Goal: Task Accomplishment & Management: Use online tool/utility

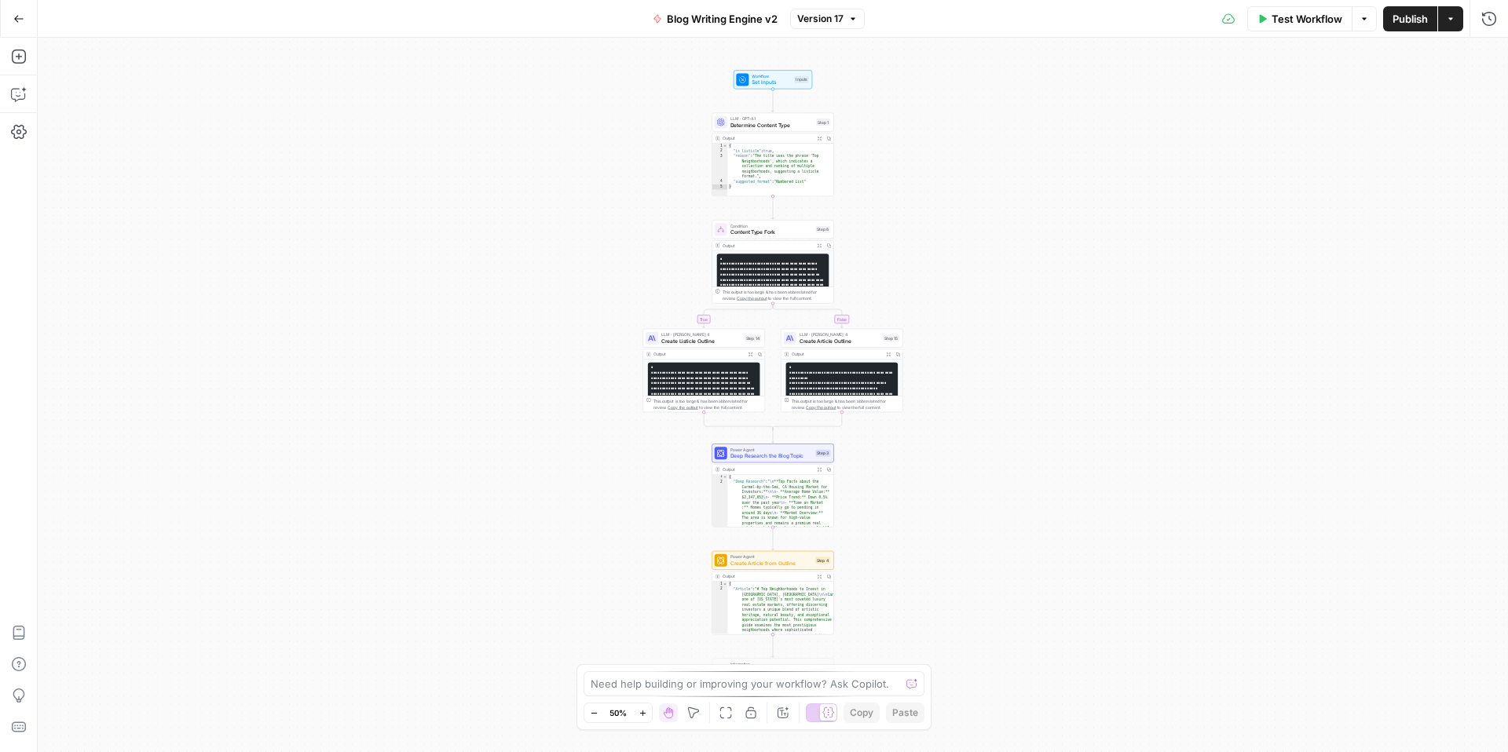
click at [17, 20] on icon "button" at bounding box center [18, 18] width 11 height 11
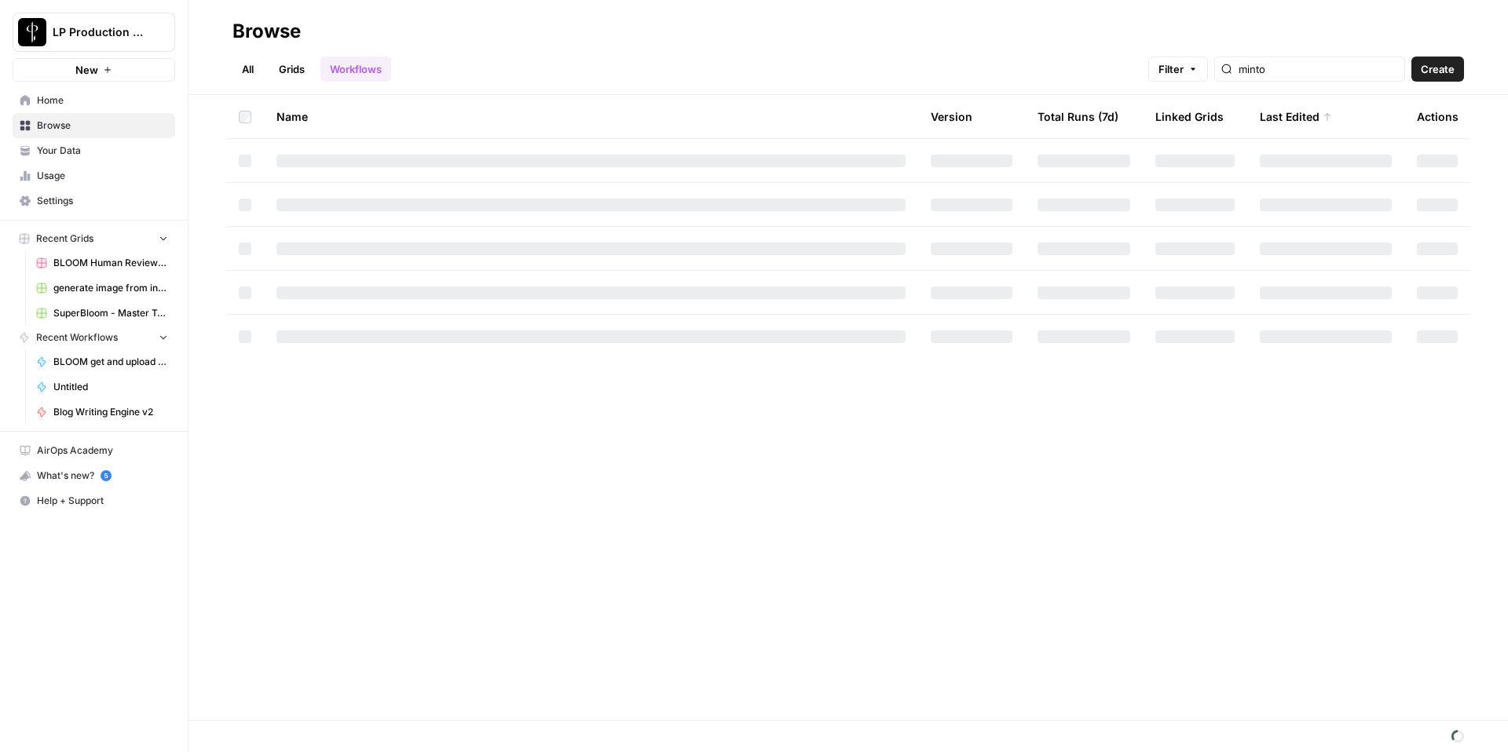
click at [1436, 74] on span "Create" at bounding box center [1438, 69] width 34 height 16
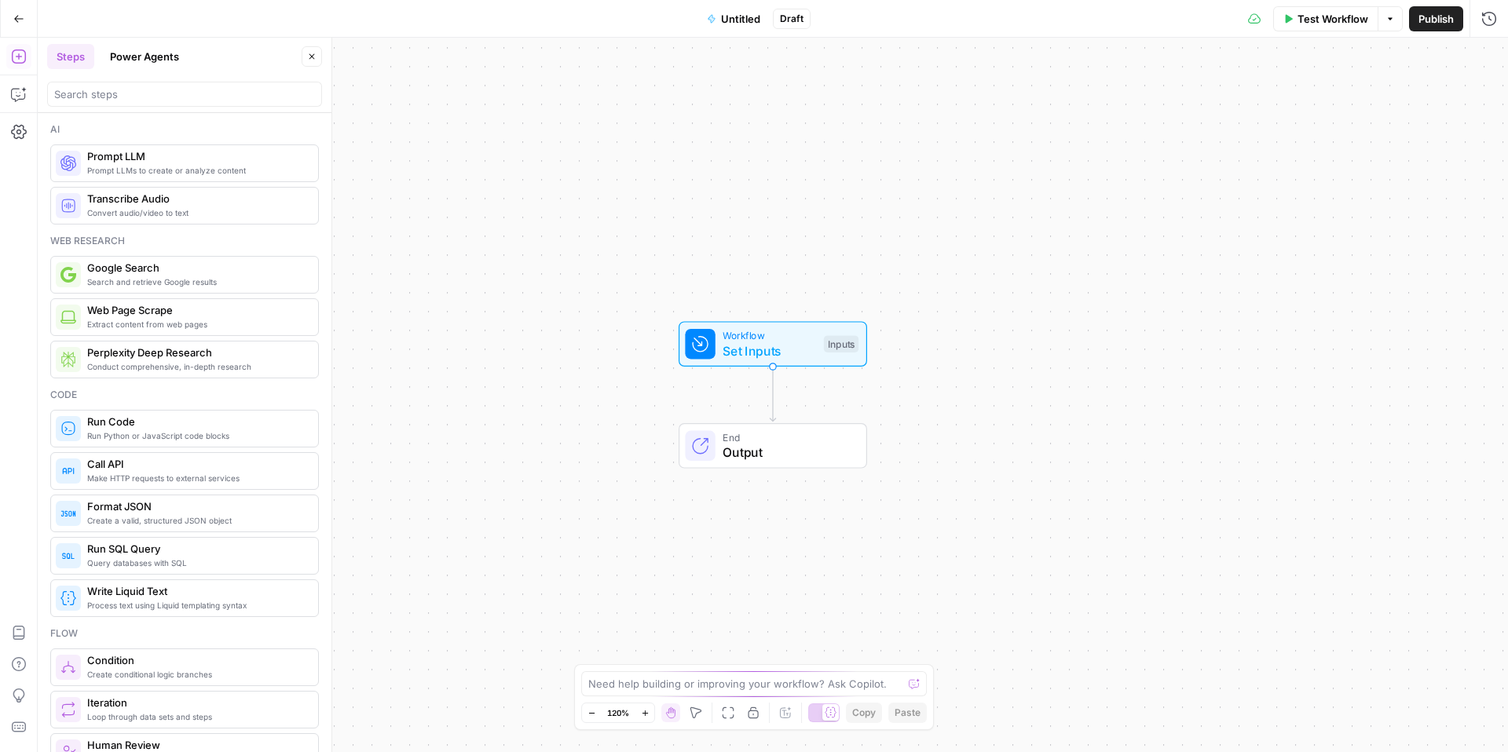
click at [16, 16] on icon "button" at bounding box center [18, 18] width 9 height 7
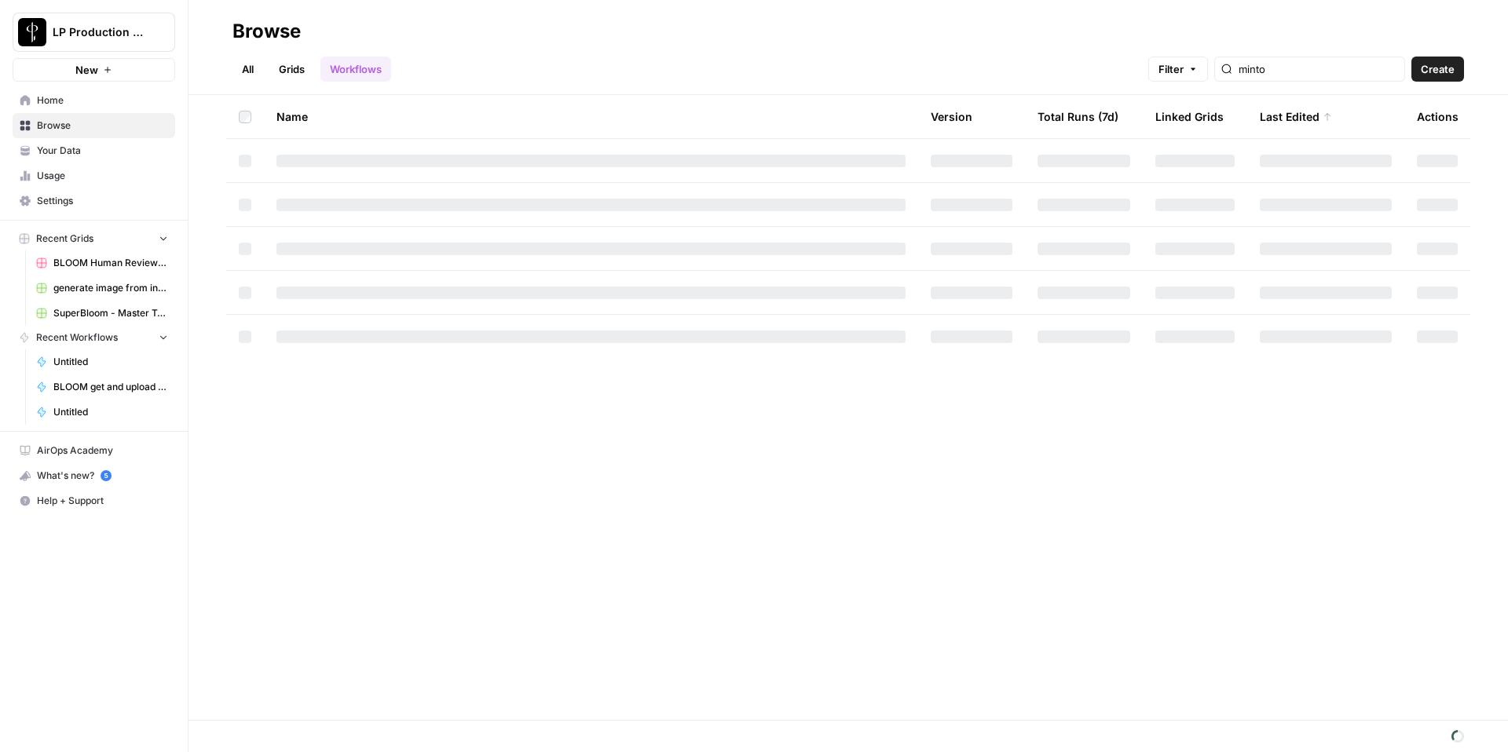
click at [1327, 80] on div "minto" at bounding box center [1309, 69] width 191 height 25
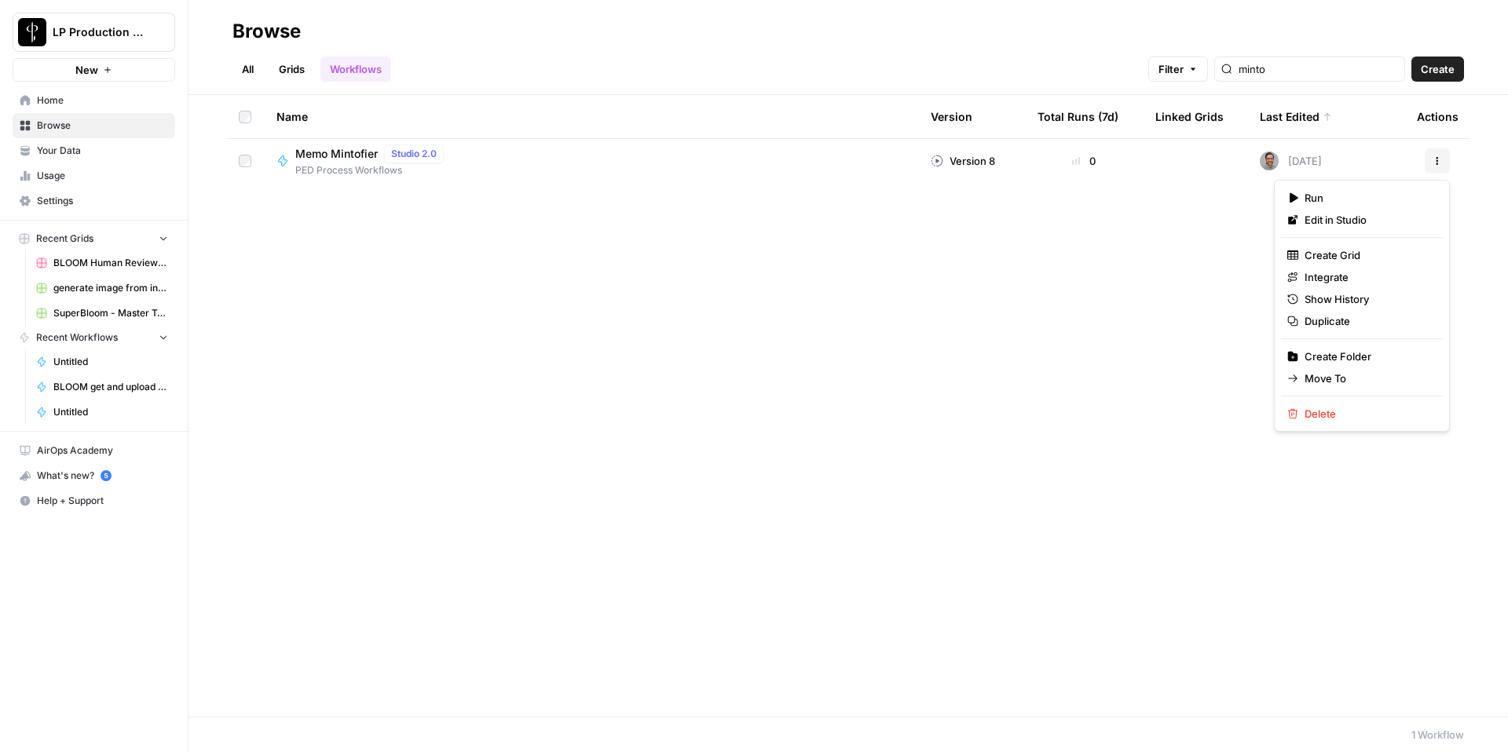
click at [1436, 162] on icon "button" at bounding box center [1436, 160] width 9 height 9
click at [1350, 324] on span "Duplicate" at bounding box center [1367, 321] width 126 height 16
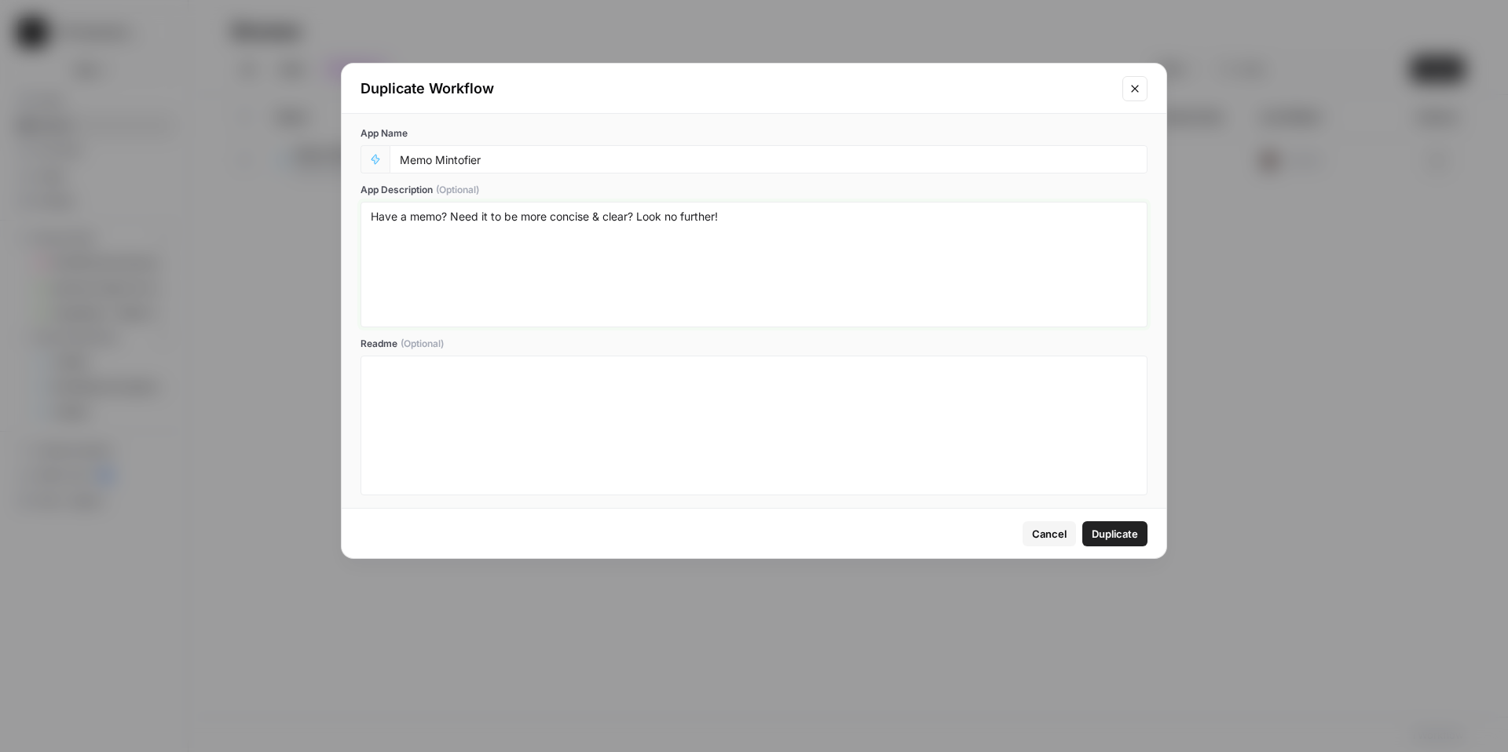
click at [576, 218] on textarea "Have a memo? Need it to be more concise & clear? Look no further!" at bounding box center [754, 265] width 766 height 112
type textarea "Memo optimizer"
drag, startPoint x: 1115, startPoint y: 540, endPoint x: 590, endPoint y: 248, distance: 600.8
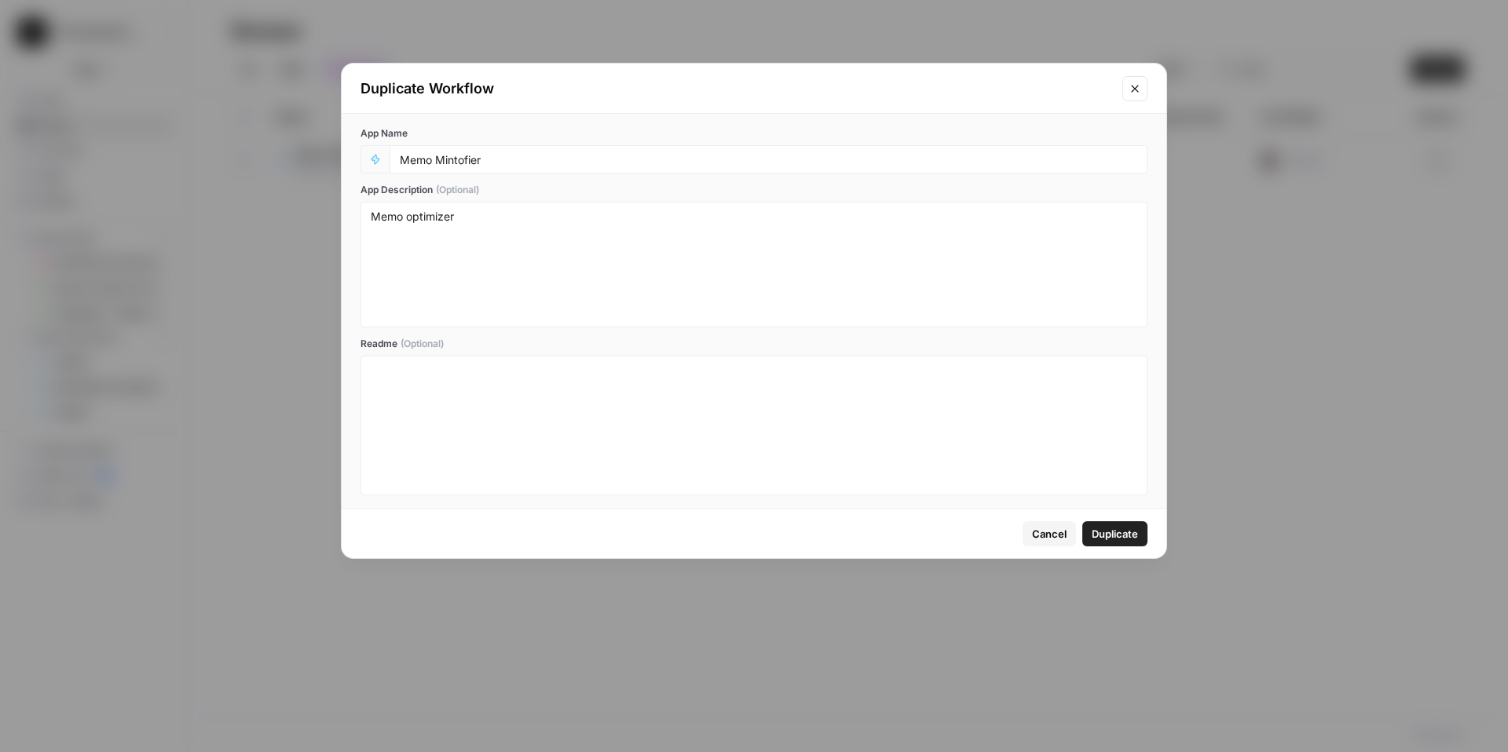
click at [588, 249] on div "Duplicate Workflow App Name Memo Mintofier App Description (Optional) Memo opti…" at bounding box center [754, 311] width 826 height 496
click at [515, 165] on input "Memo Mintofier" at bounding box center [768, 159] width 737 height 14
click at [1123, 101] on div "Duplicate Workflow" at bounding box center [754, 89] width 825 height 50
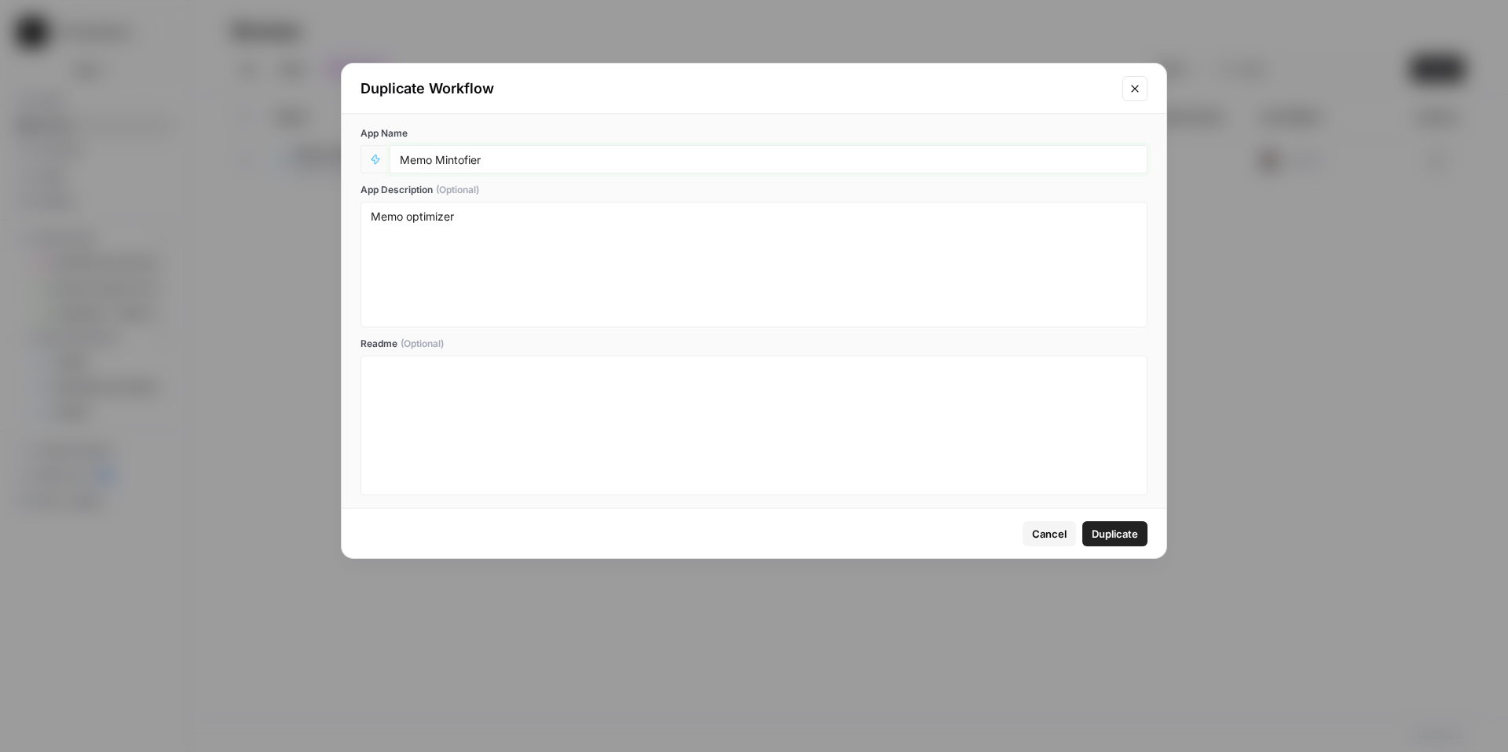
click at [1066, 153] on input "Memo Mintofier" at bounding box center [768, 159] width 737 height 14
type input "Memo Mintofier_copy"
click at [1118, 540] on span "Duplicate" at bounding box center [1115, 534] width 46 height 16
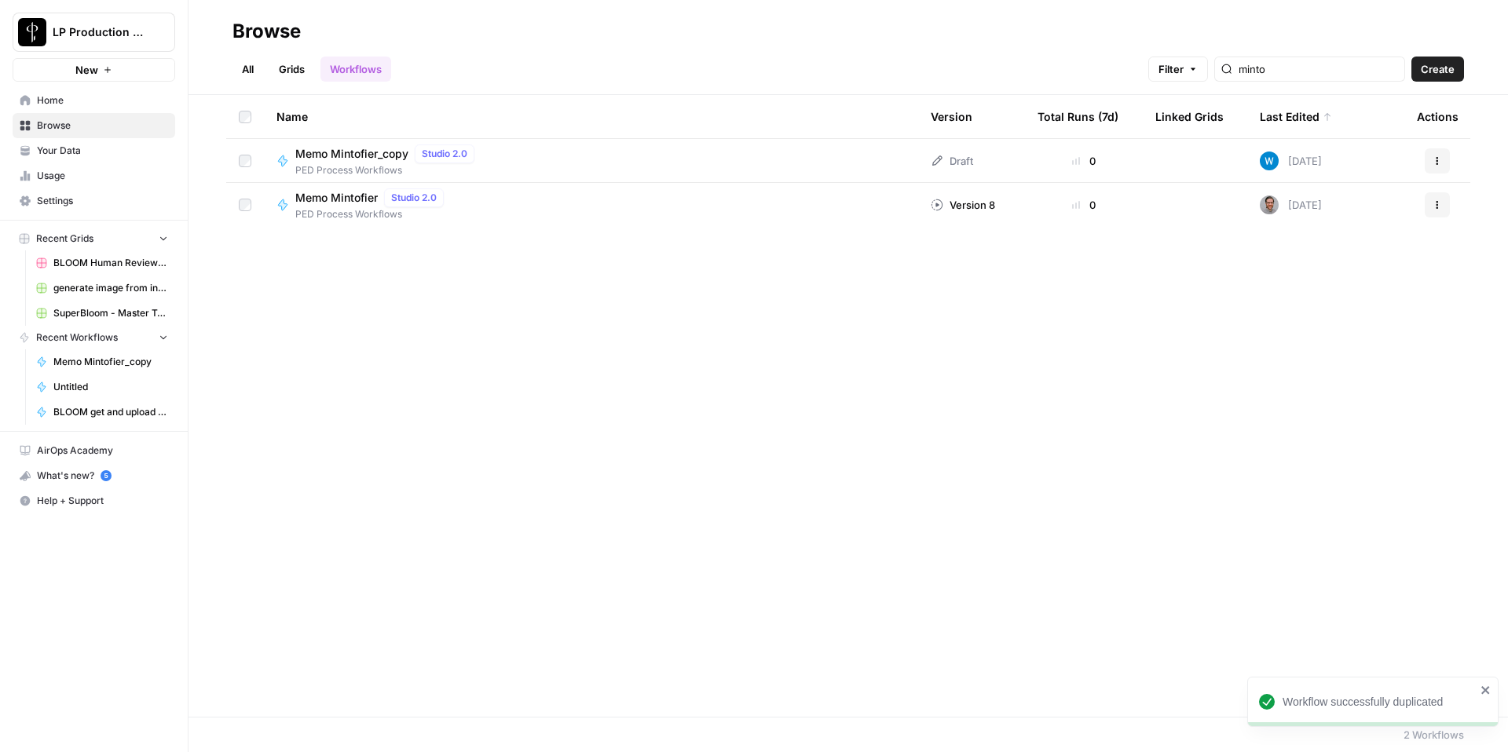
click at [1436, 167] on button "Actions" at bounding box center [1437, 160] width 25 height 25
click at [393, 155] on span "Memo Mintofier_copy" at bounding box center [351, 154] width 113 height 16
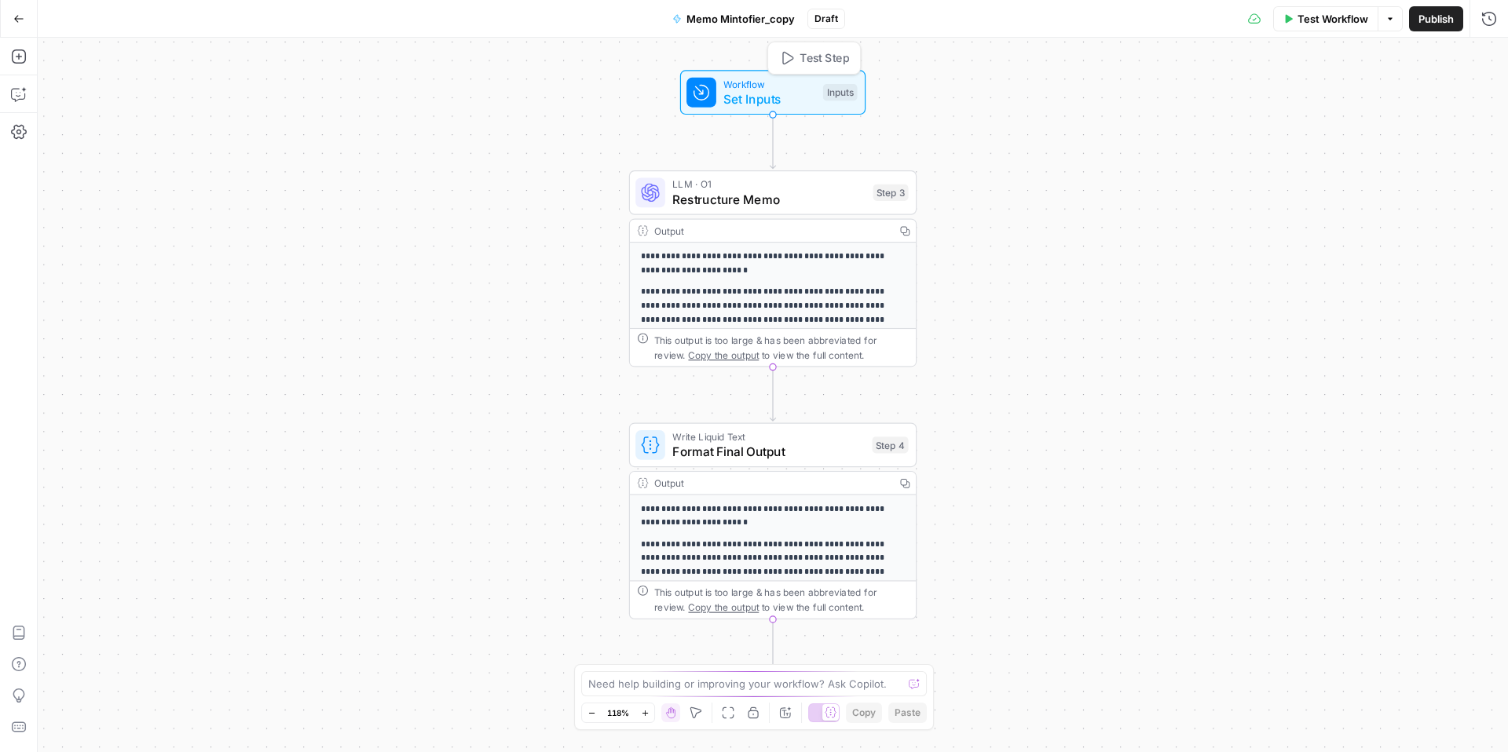
click at [774, 108] on span "Set Inputs" at bounding box center [769, 99] width 92 height 19
click at [850, 203] on span "Restructure Memo" at bounding box center [768, 199] width 193 height 19
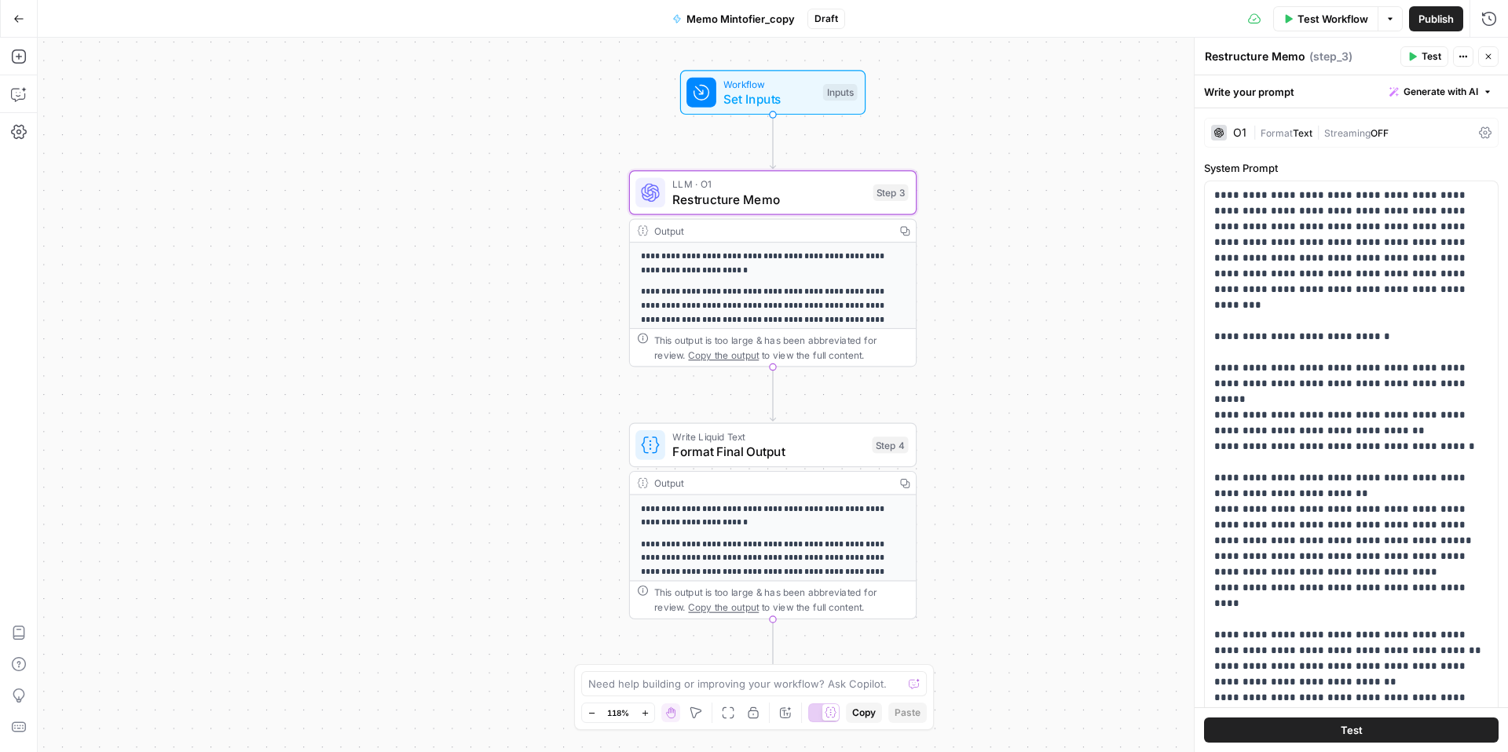
click at [1489, 130] on icon at bounding box center [1485, 132] width 13 height 13
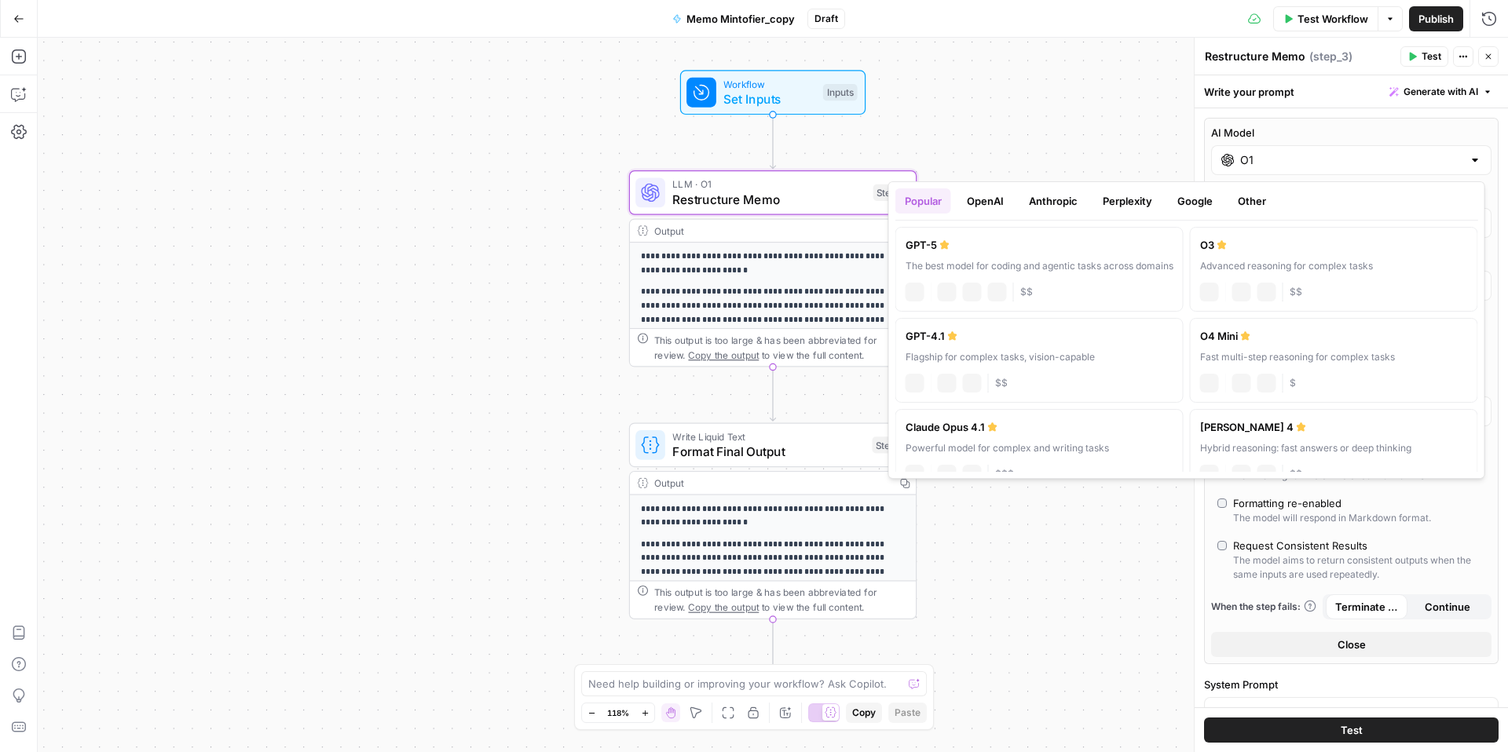
click at [1478, 167] on div at bounding box center [1475, 160] width 13 height 16
